Goal: Information Seeking & Learning: Find specific fact

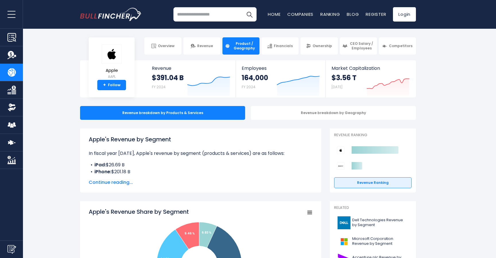
click at [108, 179] on span "Continue reading..." at bounding box center [201, 182] width 224 height 7
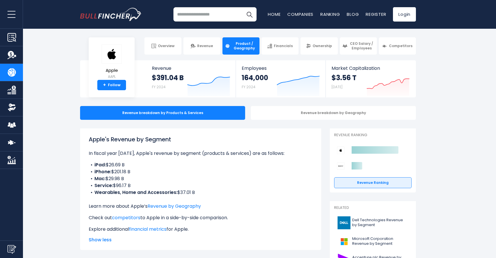
scroll to position [3, 0]
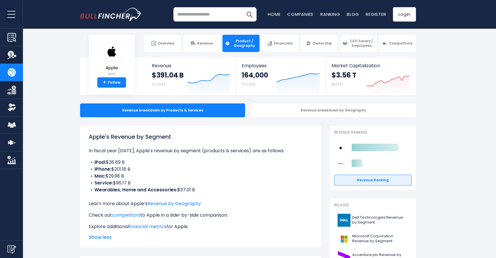
click at [129, 183] on li "Service: $96.17 B" at bounding box center [201, 182] width 224 height 7
click at [119, 183] on li "Service: $96.17 B" at bounding box center [201, 182] width 224 height 7
click at [128, 183] on li "Service: $96.17 B" at bounding box center [201, 182] width 224 height 7
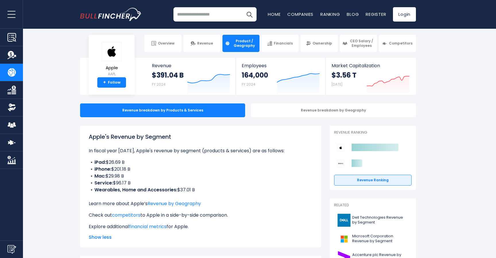
click at [128, 183] on li "Service: $96.17 B" at bounding box center [201, 182] width 224 height 7
click at [123, 183] on li "Service: $96.17 B" at bounding box center [201, 182] width 224 height 7
click at [119, 171] on li "iPhone: $201.18 B" at bounding box center [201, 169] width 224 height 7
click at [119, 168] on li "iPhone: $201.18 B" at bounding box center [201, 169] width 224 height 7
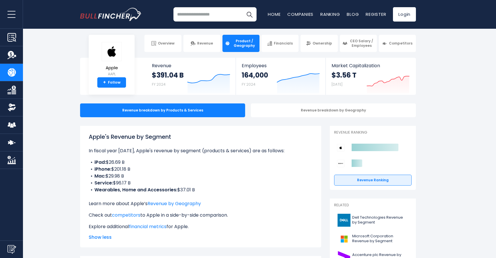
click at [122, 182] on li "Service: $96.17 B" at bounding box center [201, 182] width 224 height 7
click at [125, 189] on b "Wearables, Home and Accessories:" at bounding box center [135, 189] width 83 height 7
click at [122, 183] on li "Service: $96.17 B" at bounding box center [201, 182] width 224 height 7
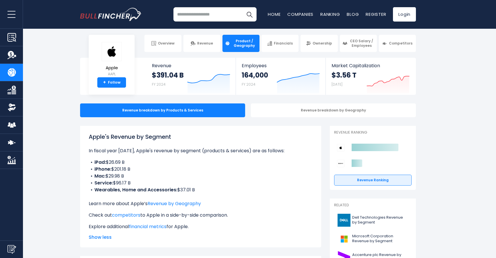
click at [117, 176] on li "Mac: $29.98 B" at bounding box center [201, 176] width 224 height 7
click at [187, 189] on li "Wearables, Home and Accessories: $37.01 B" at bounding box center [201, 189] width 224 height 7
click at [195, 191] on li "Wearables, Home and Accessories: $37.01 B" at bounding box center [201, 189] width 224 height 7
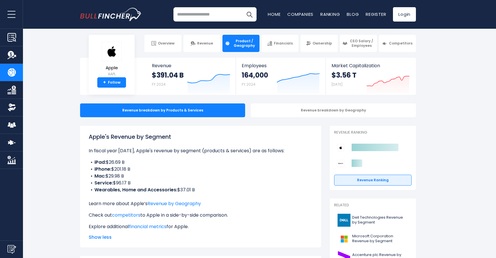
click at [192, 189] on li "Wearables, Home and Accessories: $37.01 B" at bounding box center [201, 189] width 224 height 7
click at [187, 191] on li "Wearables, Home and Accessories: $37.01 B" at bounding box center [201, 189] width 224 height 7
click at [116, 161] on li "iPad: $26.69 B" at bounding box center [201, 162] width 224 height 7
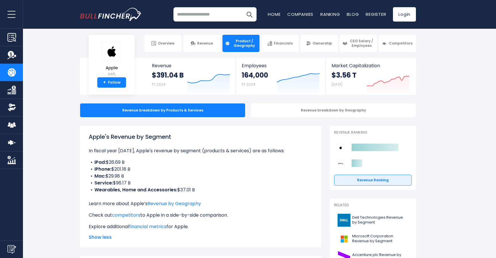
click at [115, 161] on li "iPad: $26.69 B" at bounding box center [201, 162] width 224 height 7
click at [124, 163] on li "iPad: $26.69 B" at bounding box center [201, 162] width 224 height 7
click at [123, 162] on li "iPad: $26.69 B" at bounding box center [201, 162] width 224 height 7
click at [136, 175] on li "Mac: $29.98 B" at bounding box center [201, 176] width 224 height 7
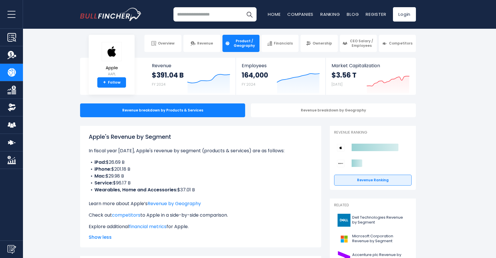
click at [136, 175] on li "Mac: $29.98 B" at bounding box center [201, 176] width 224 height 7
click at [135, 182] on li "Service: $96.17 B" at bounding box center [201, 182] width 224 height 7
click at [121, 178] on li "Mac: $29.98 B" at bounding box center [201, 176] width 224 height 7
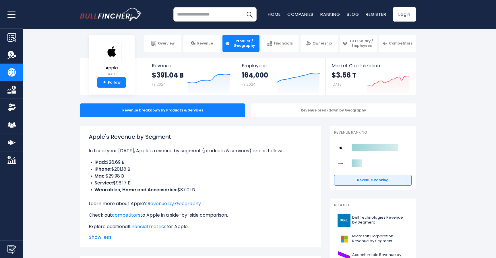
click at [128, 181] on li "Service: $96.17 B" at bounding box center [201, 182] width 224 height 7
click at [121, 175] on li "Mac: $29.98 B" at bounding box center [201, 176] width 224 height 7
click at [115, 175] on li "Mac: $29.98 B" at bounding box center [201, 176] width 224 height 7
drag, startPoint x: 115, startPoint y: 175, endPoint x: 115, endPoint y: 171, distance: 3.4
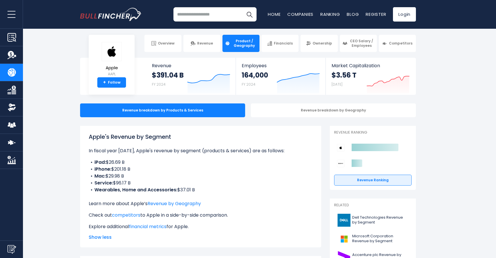
click at [115, 175] on li "Mac: $29.98 B" at bounding box center [201, 176] width 224 height 7
click at [115, 171] on li "iPhone: $201.18 B" at bounding box center [201, 169] width 224 height 7
click at [120, 170] on li "iPhone: $201.18 B" at bounding box center [201, 169] width 224 height 7
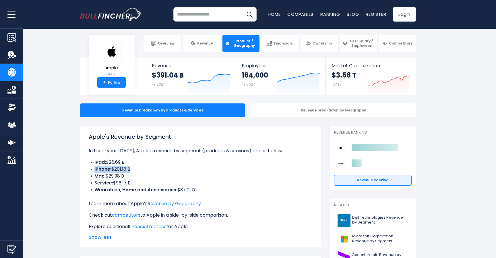
click at [121, 172] on li "iPhone: $201.18 B" at bounding box center [201, 169] width 224 height 7
click at [120, 170] on li "iPhone: $201.18 B" at bounding box center [201, 169] width 224 height 7
click at [120, 171] on li "iPhone: $201.18 B" at bounding box center [201, 169] width 224 height 7
click at [124, 173] on li "Mac: $29.98 B" at bounding box center [201, 176] width 224 height 7
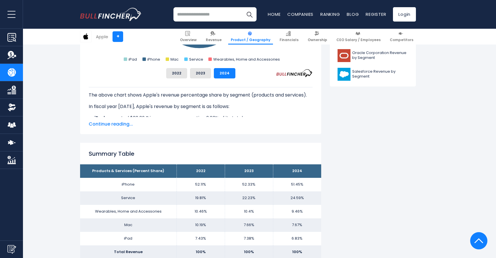
scroll to position [343, 0]
